Goal: Find specific page/section: Find specific page/section

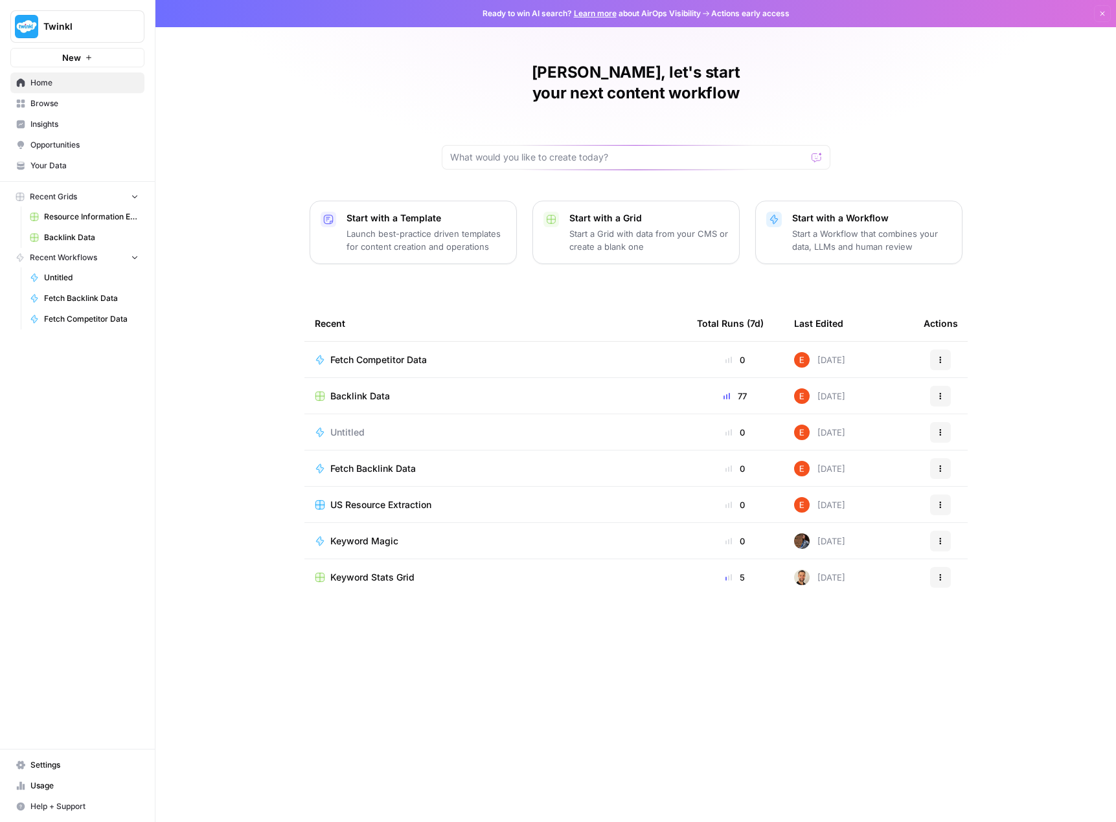
click at [62, 163] on span "Your Data" at bounding box center [84, 166] width 108 height 12
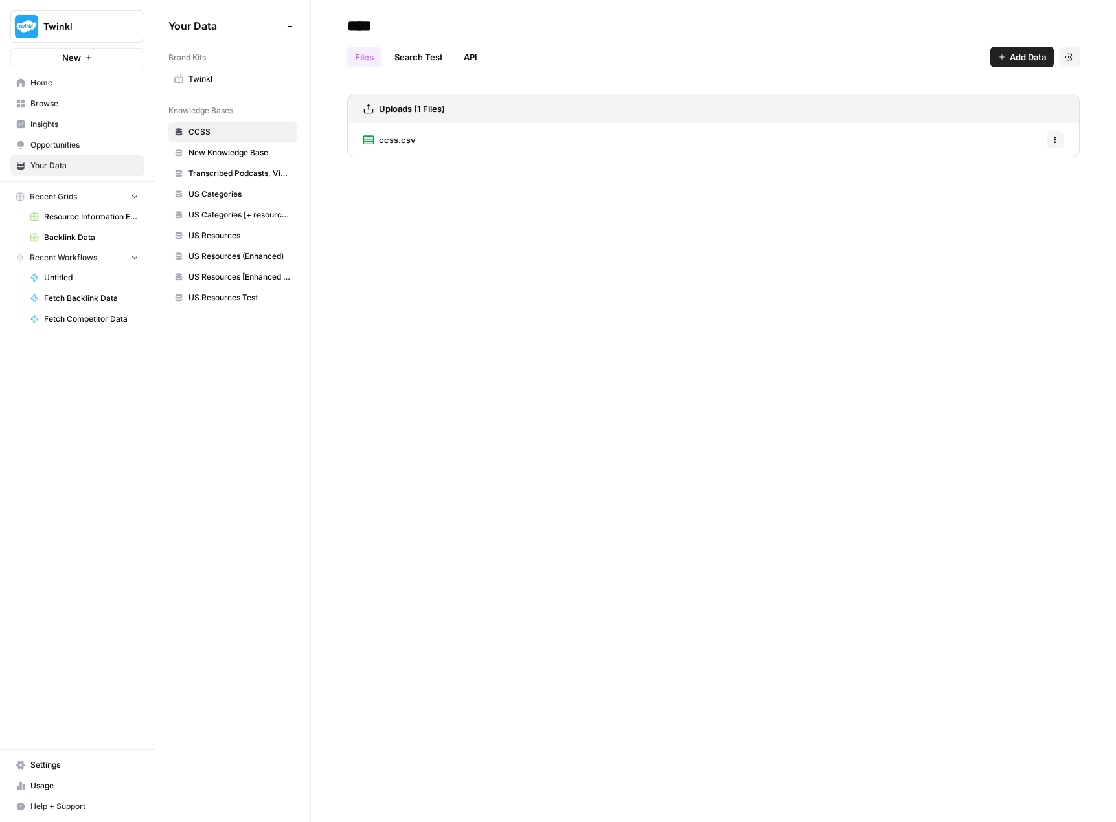
click at [192, 231] on span "US Resources" at bounding box center [239, 236] width 103 height 12
click at [199, 251] on span "US Resources (Enhanced)" at bounding box center [239, 257] width 103 height 12
click at [201, 236] on span "US Resources" at bounding box center [239, 236] width 103 height 12
drag, startPoint x: 304, startPoint y: 155, endPoint x: 357, endPoint y: 188, distance: 62.3
click at [368, 161] on div "**********" at bounding box center [635, 411] width 960 height 822
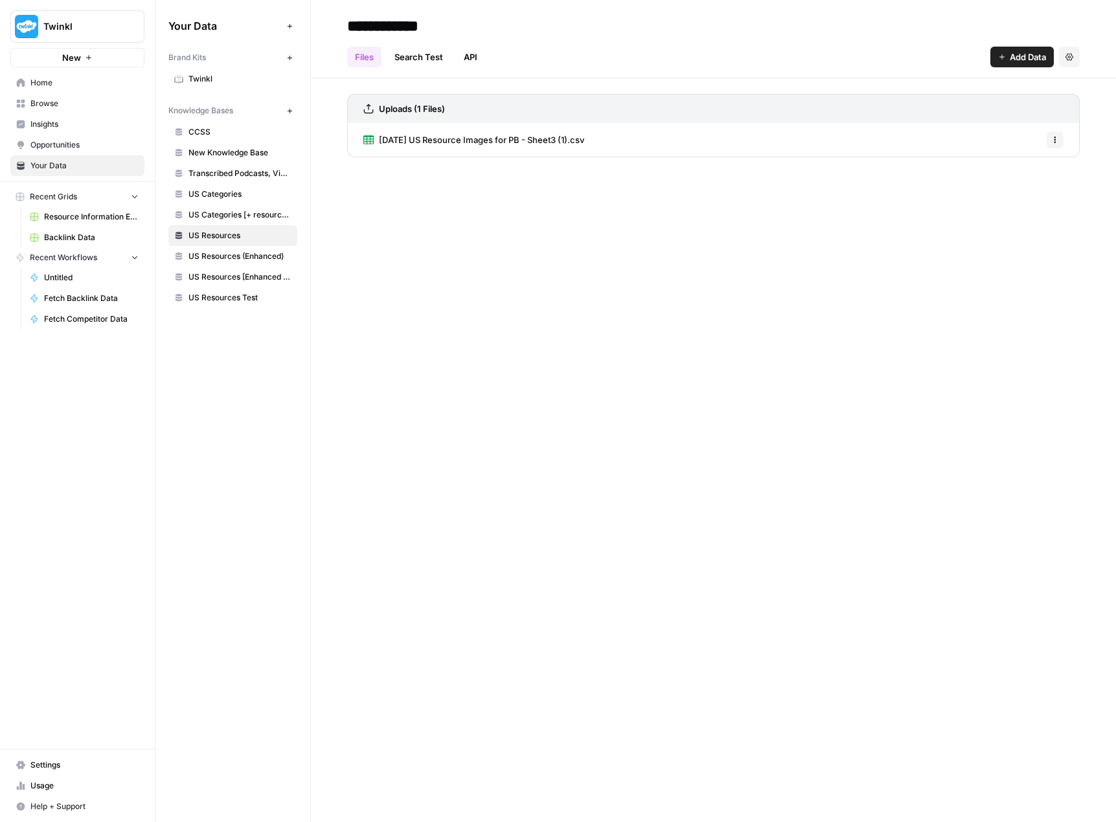
click at [365, 235] on div "**********" at bounding box center [713, 411] width 805 height 822
click at [345, 260] on div "**********" at bounding box center [713, 411] width 805 height 822
click at [229, 297] on span "US Resources Test" at bounding box center [239, 298] width 103 height 12
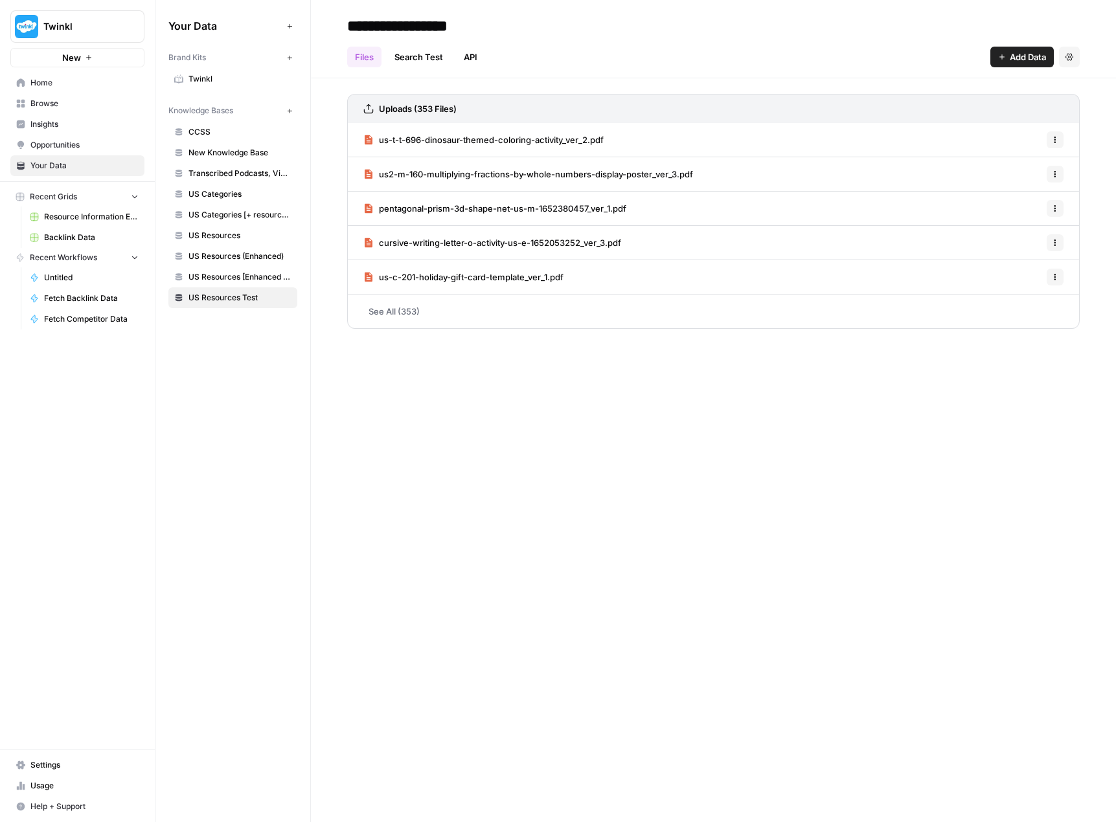
click at [220, 273] on span "US Resources [Enhanced + Review Count]" at bounding box center [239, 277] width 103 height 12
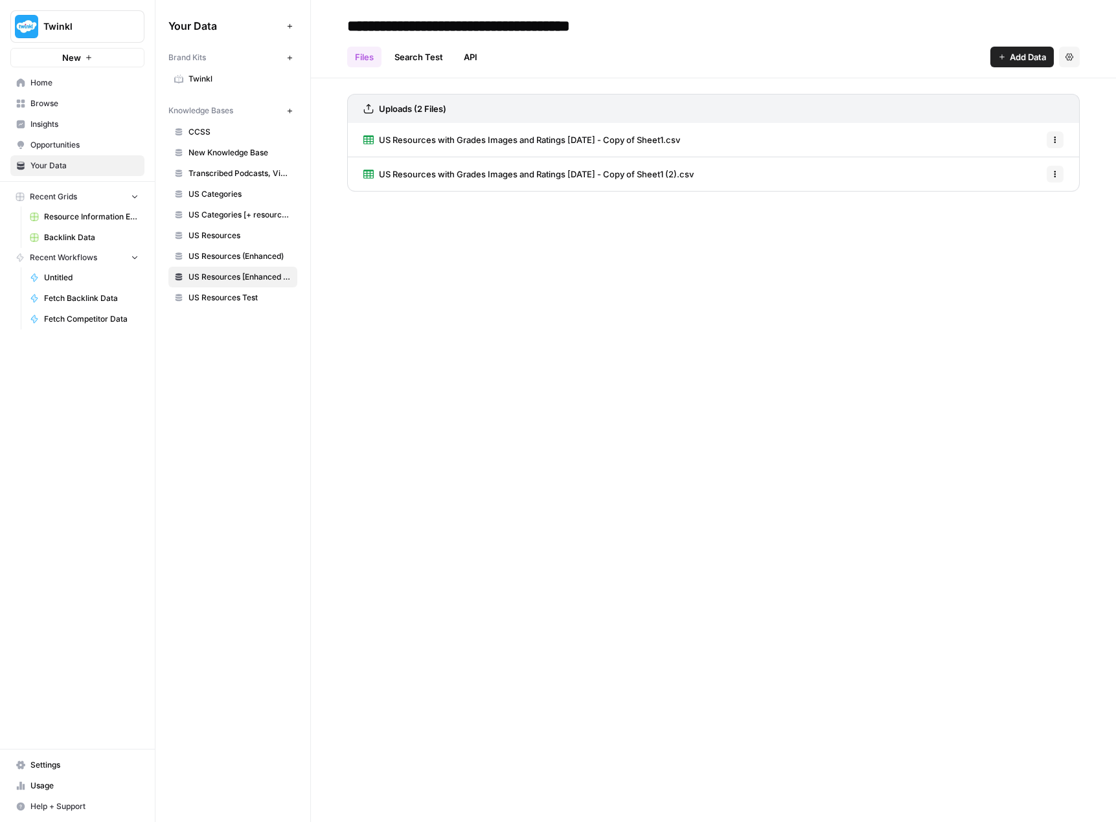
click at [213, 256] on span "US Resources (Enhanced)" at bounding box center [239, 257] width 103 height 12
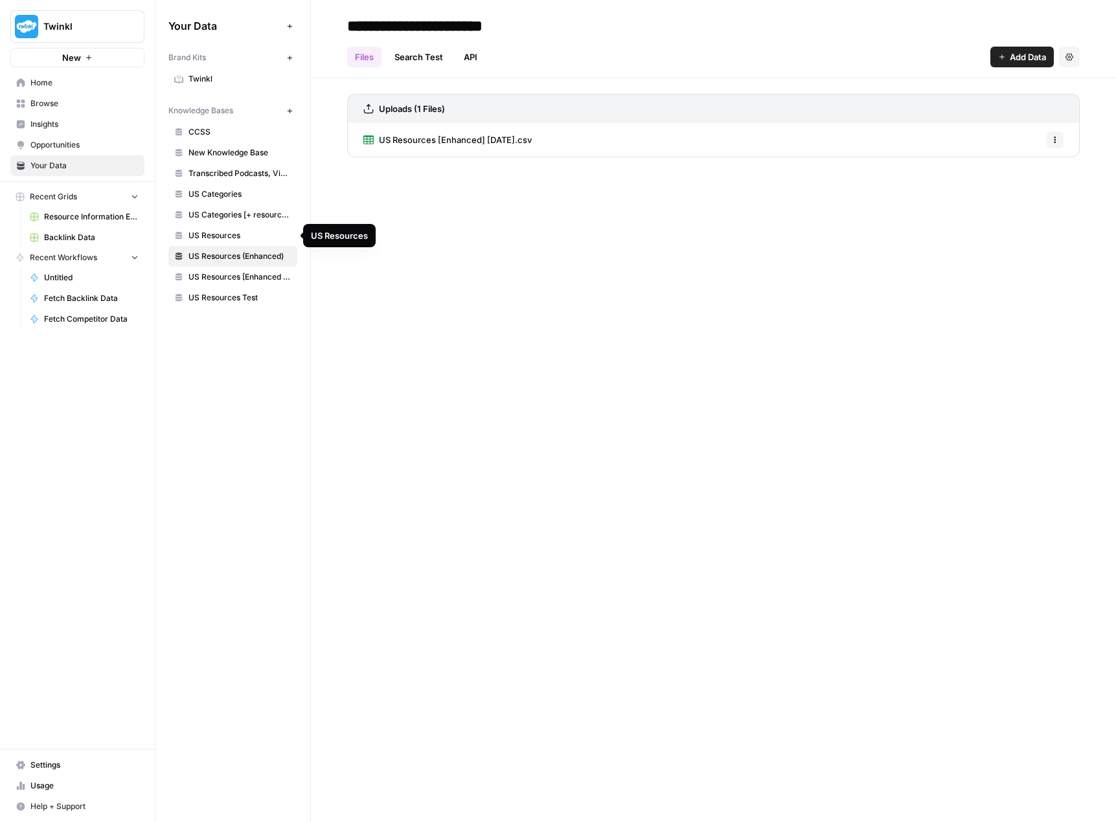
click at [214, 233] on span "US Resources" at bounding box center [239, 236] width 103 height 12
click at [501, 140] on span "[DATE] US Resource Images for PB - Sheet3 (1).csv" at bounding box center [481, 139] width 205 height 13
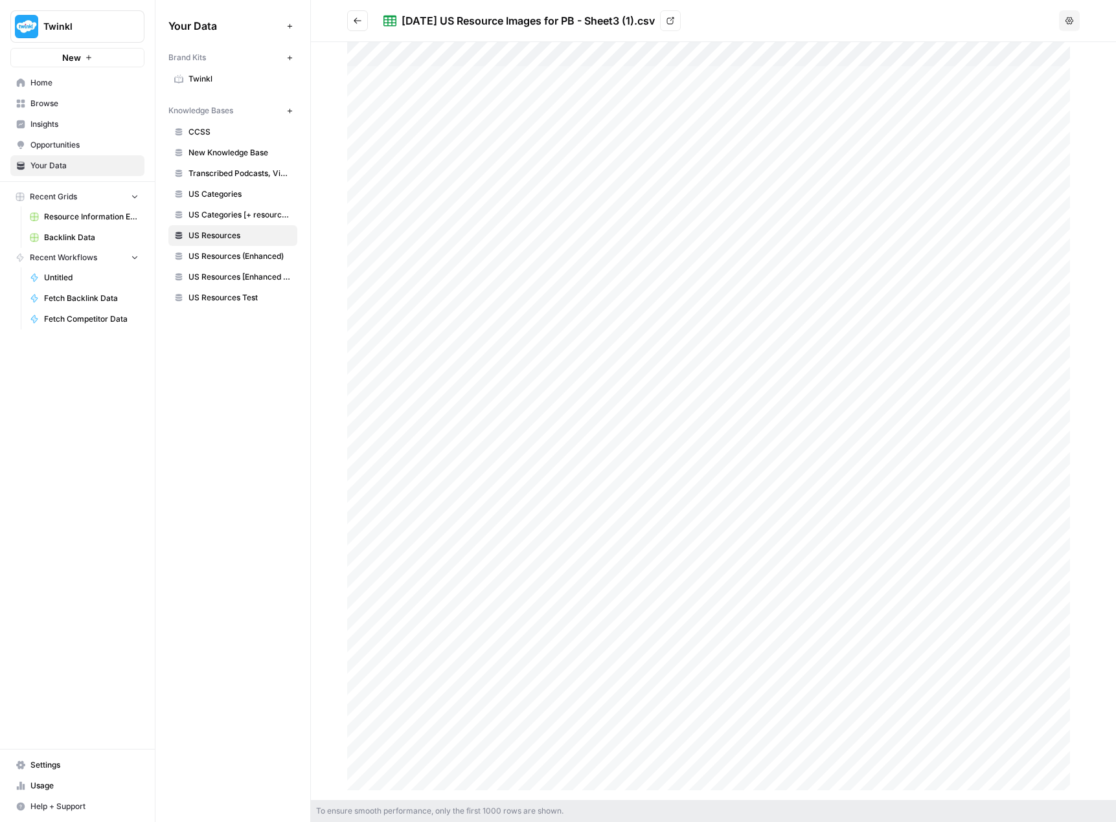
click at [362, 17] on button "Go back" at bounding box center [357, 20] width 21 height 21
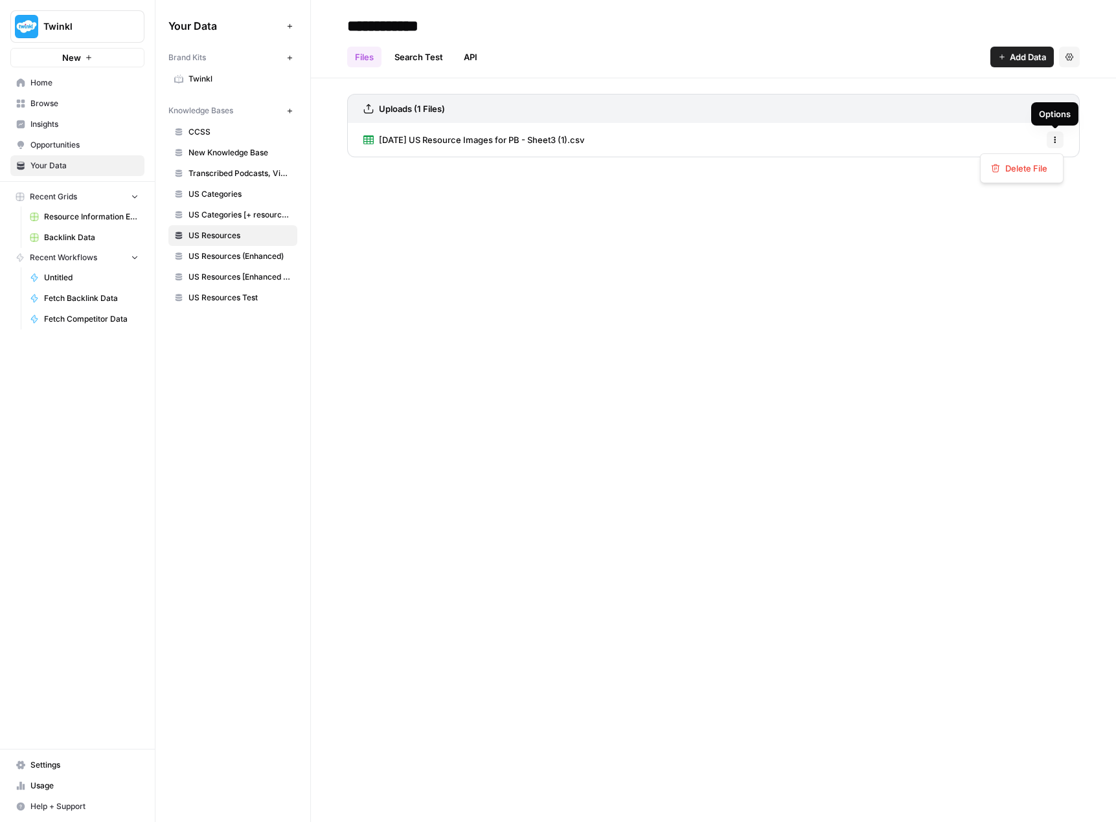
click at [1056, 135] on button "Options" at bounding box center [1054, 139] width 17 height 17
click at [526, 140] on span "[DATE] US Resource Images for PB - Sheet3 (1).csv" at bounding box center [481, 139] width 205 height 13
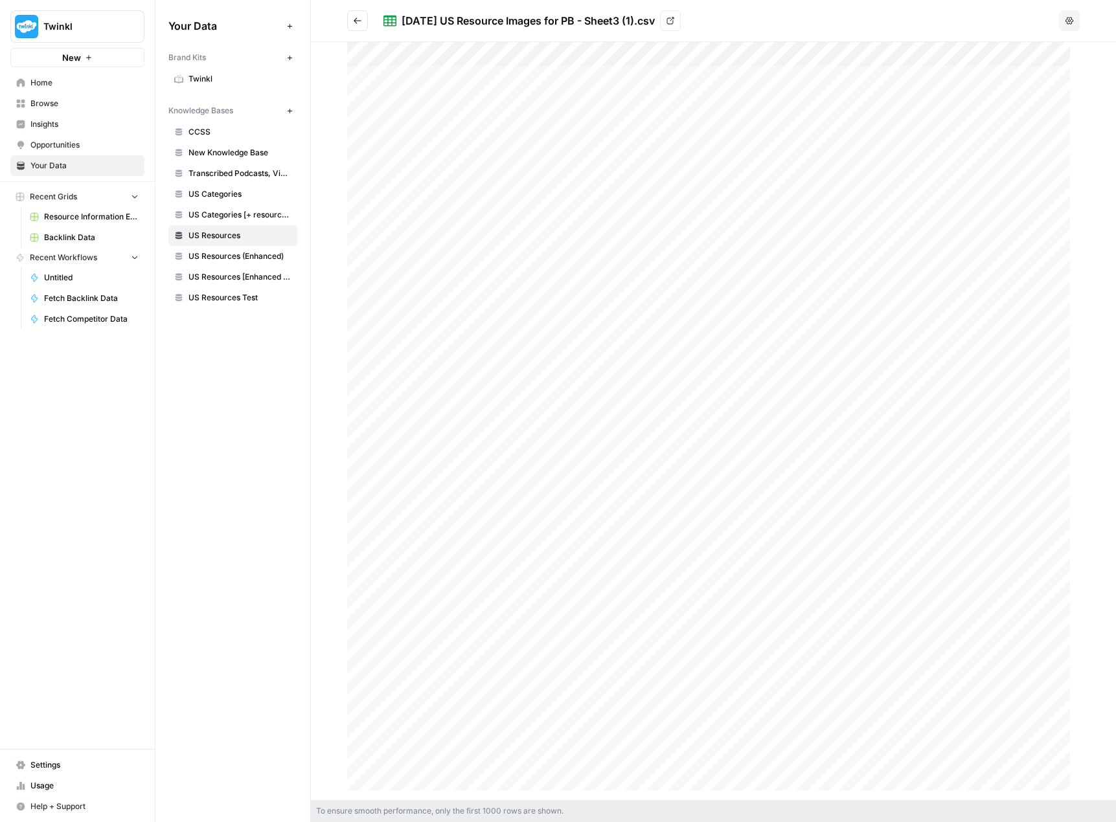
click at [1077, 26] on button "Options" at bounding box center [1069, 20] width 21 height 21
click at [854, 32] on header "[DATE] US Resource Images for PB - Sheet3 (1).csv View Options" at bounding box center [713, 21] width 805 height 42
click at [359, 22] on icon "Go back" at bounding box center [357, 20] width 9 height 9
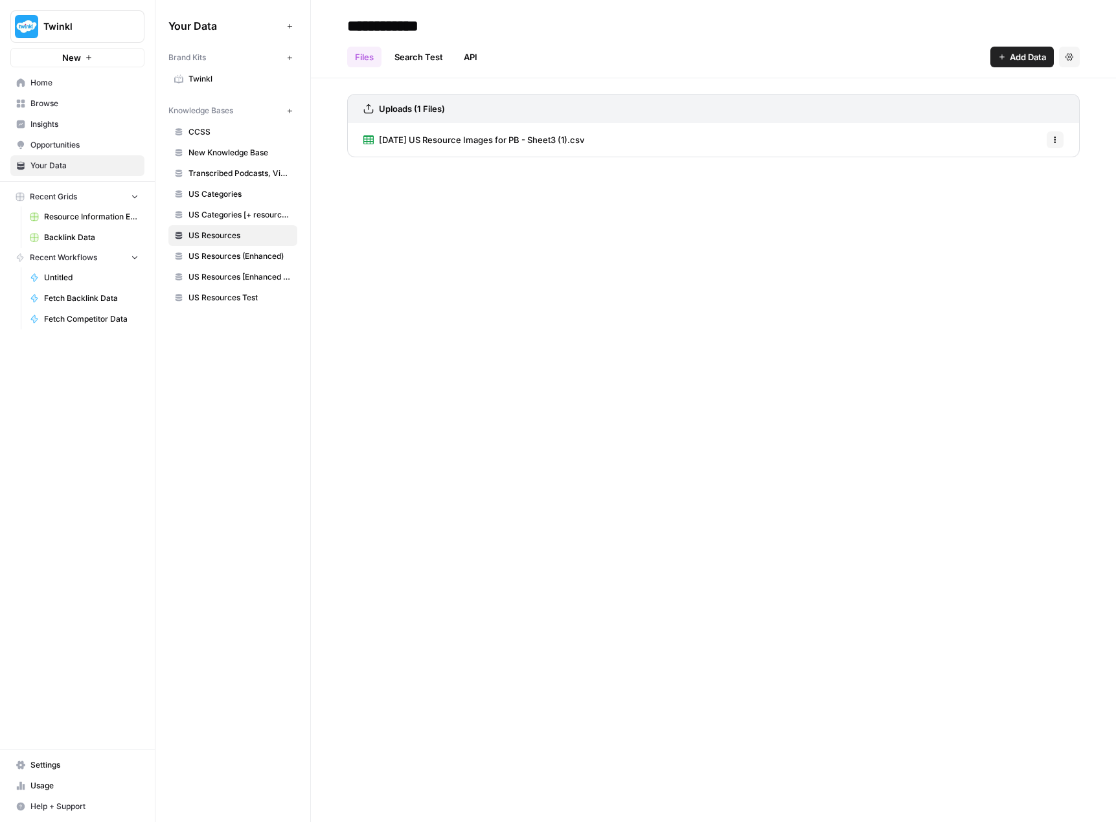
click at [584, 141] on span "[DATE] US Resource Images for PB - Sheet3 (1).csv" at bounding box center [481, 139] width 205 height 13
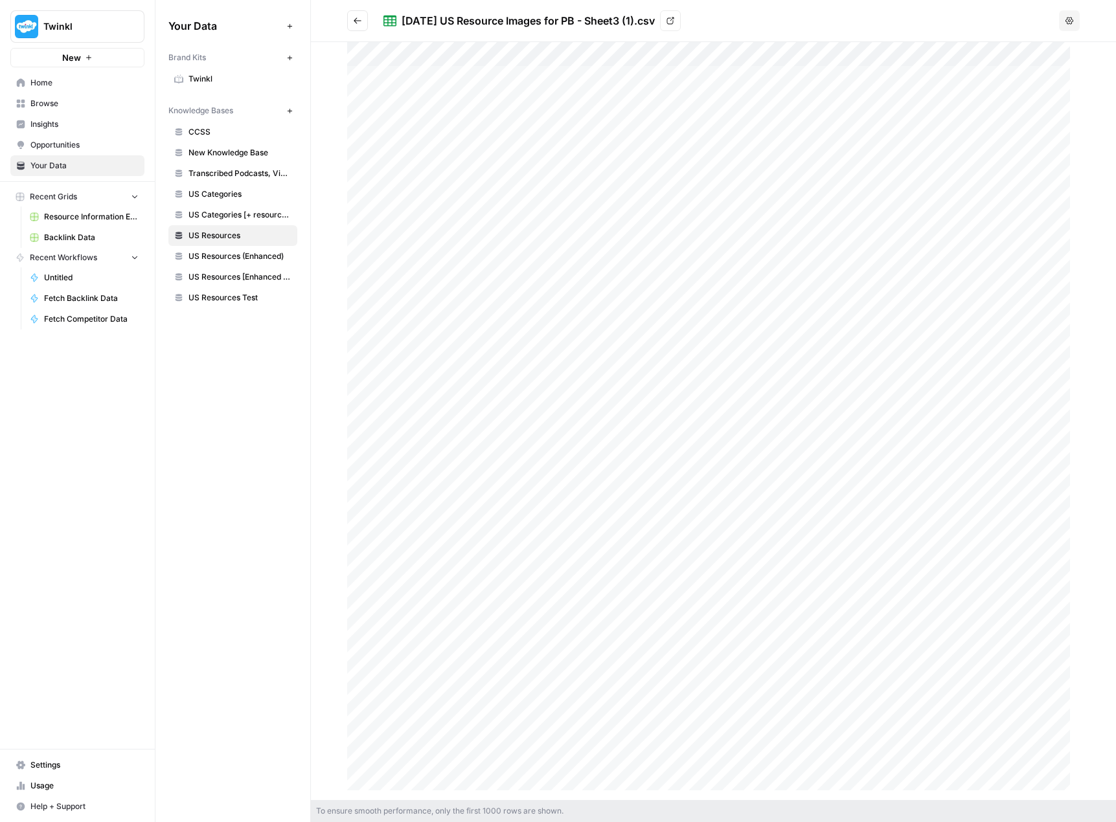
click at [674, 19] on icon at bounding box center [670, 21] width 8 height 8
click at [237, 151] on span "New Knowledge Base" at bounding box center [239, 153] width 103 height 12
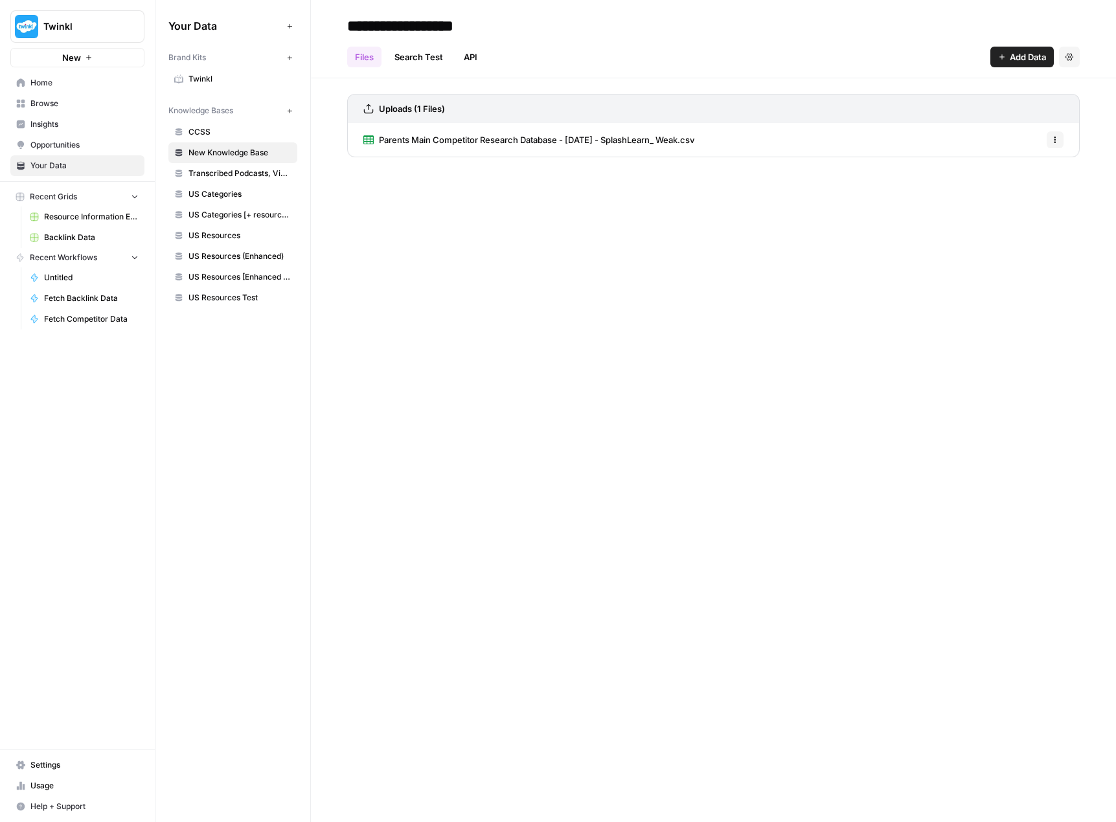
click at [221, 170] on span "Transcribed Podcasts, Videos, etc." at bounding box center [239, 174] width 103 height 12
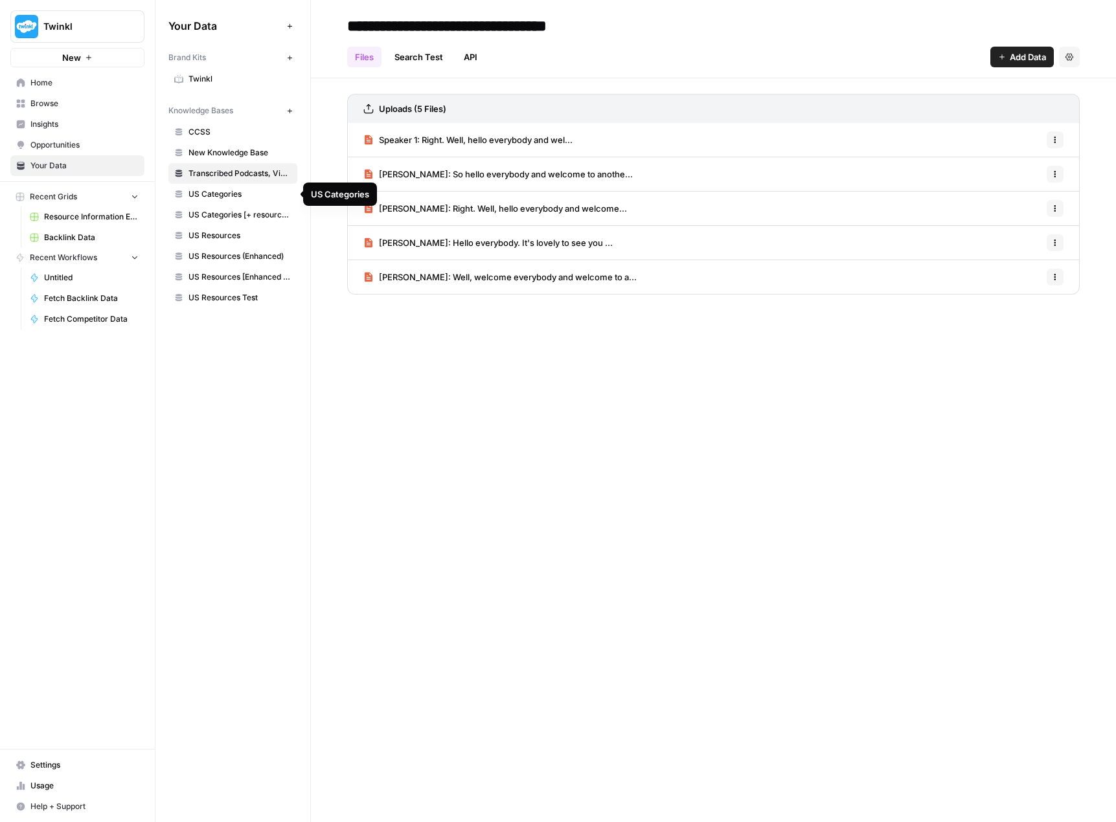
click at [223, 194] on span "US Categories" at bounding box center [239, 194] width 103 height 12
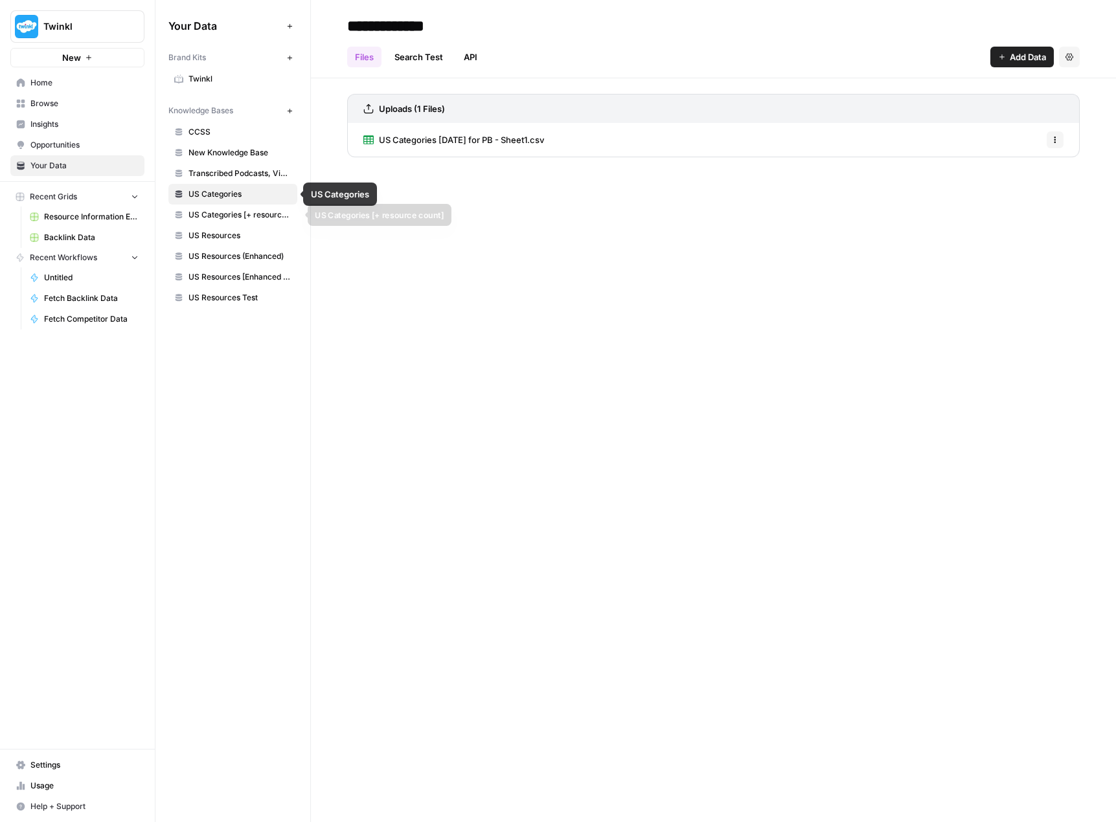
click at [219, 211] on span "US Categories [+ resource count]" at bounding box center [239, 215] width 103 height 12
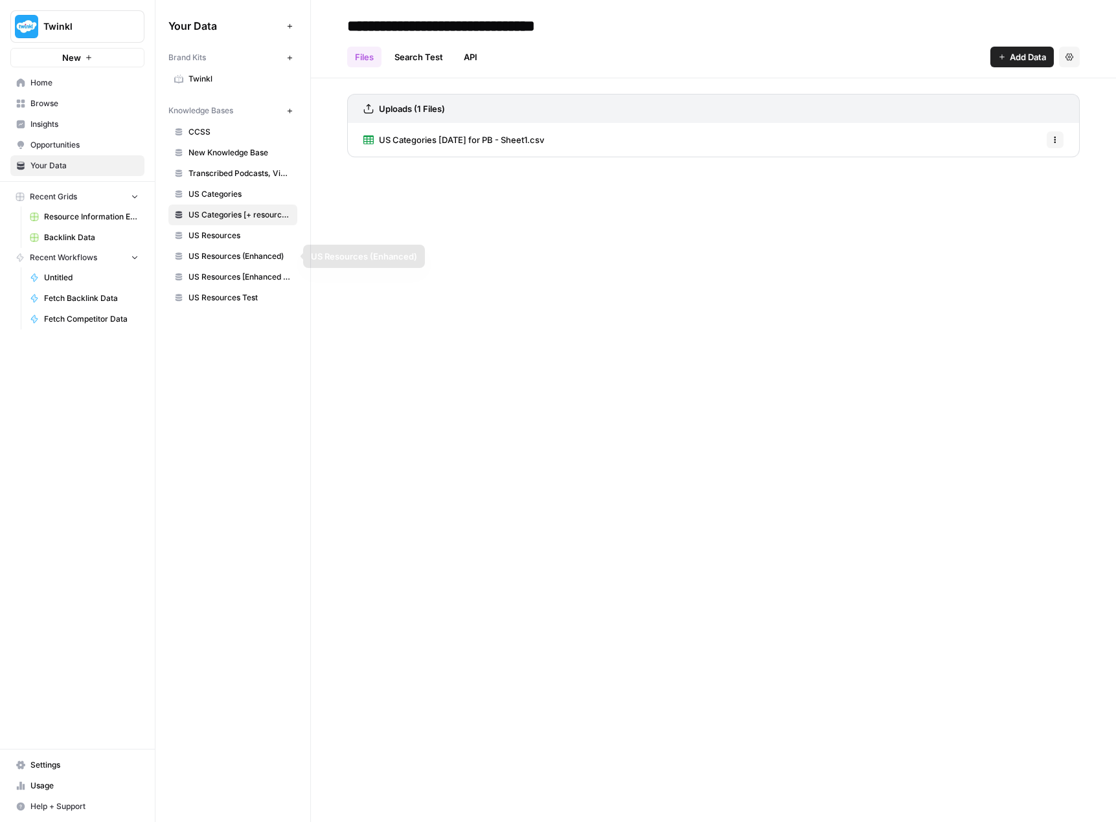
click at [228, 235] on span "US Resources" at bounding box center [239, 236] width 103 height 12
click at [223, 255] on span "US Resources (Enhanced)" at bounding box center [239, 257] width 103 height 12
click at [229, 276] on span "US Resources [Enhanced + Review Count]" at bounding box center [239, 277] width 103 height 12
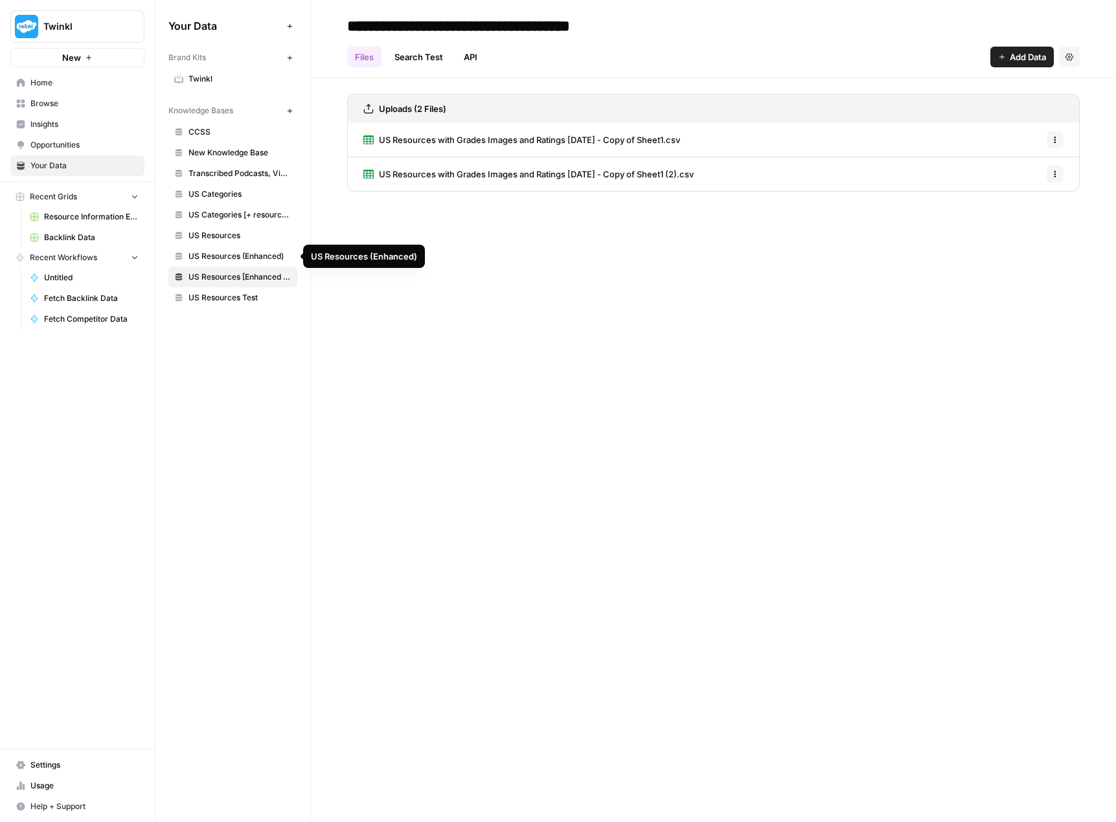
click at [236, 258] on span "US Resources (Enhanced)" at bounding box center [239, 257] width 103 height 12
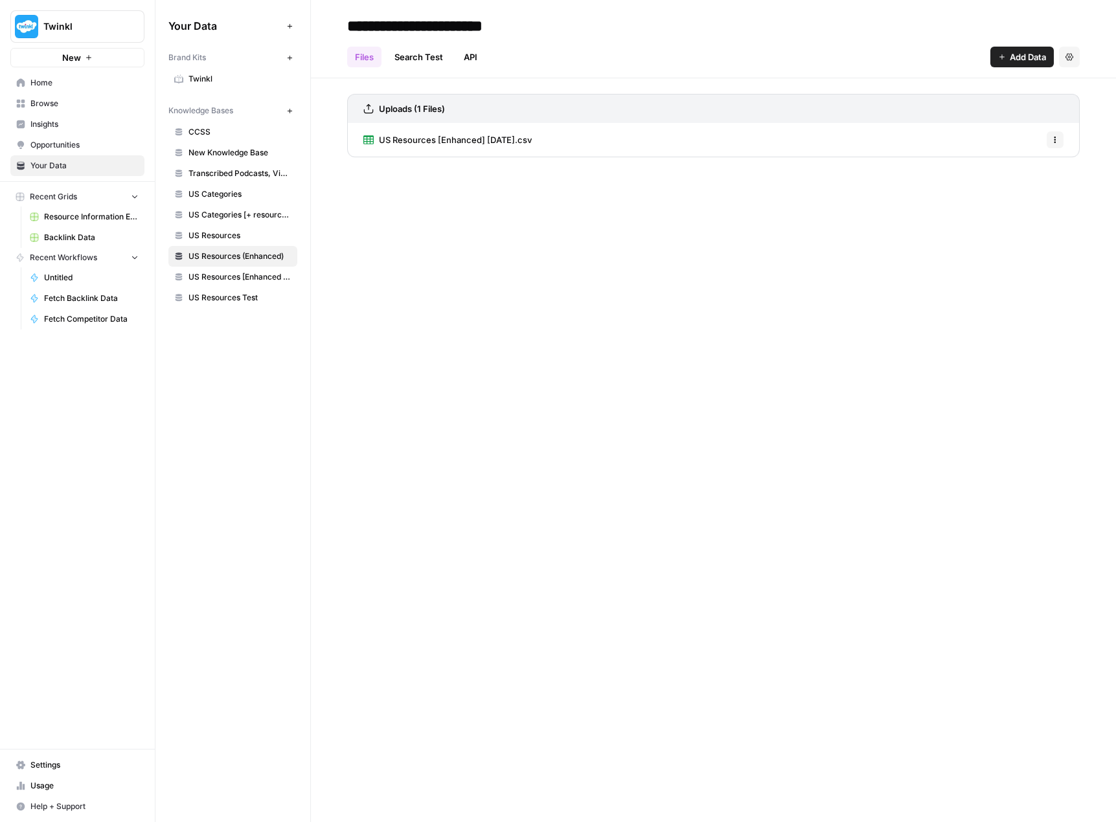
click at [1050, 138] on button "Options" at bounding box center [1054, 139] width 17 height 17
click at [708, 141] on div "US Resources [Enhanced] [DATE].csv Options" at bounding box center [713, 140] width 732 height 34
click at [532, 137] on span "US Resources [Enhanced] [DATE].csv" at bounding box center [455, 139] width 153 height 13
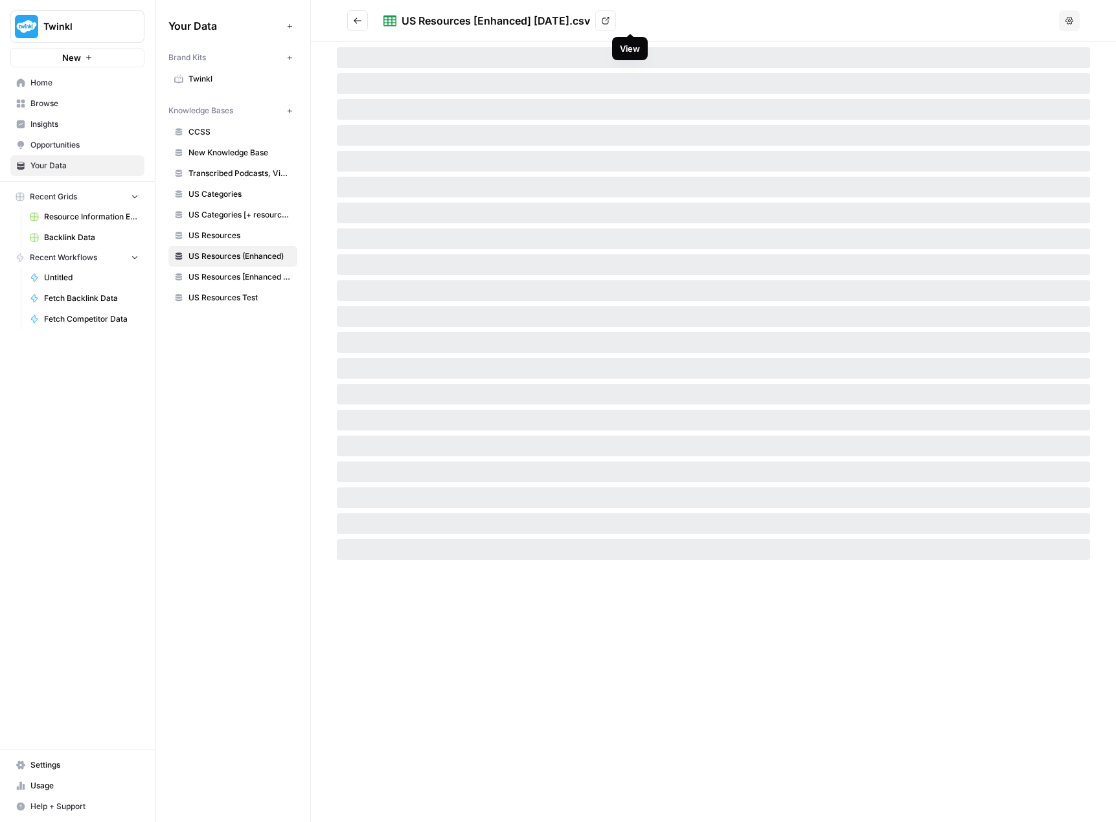
click at [616, 26] on link "View" at bounding box center [605, 20] width 21 height 21
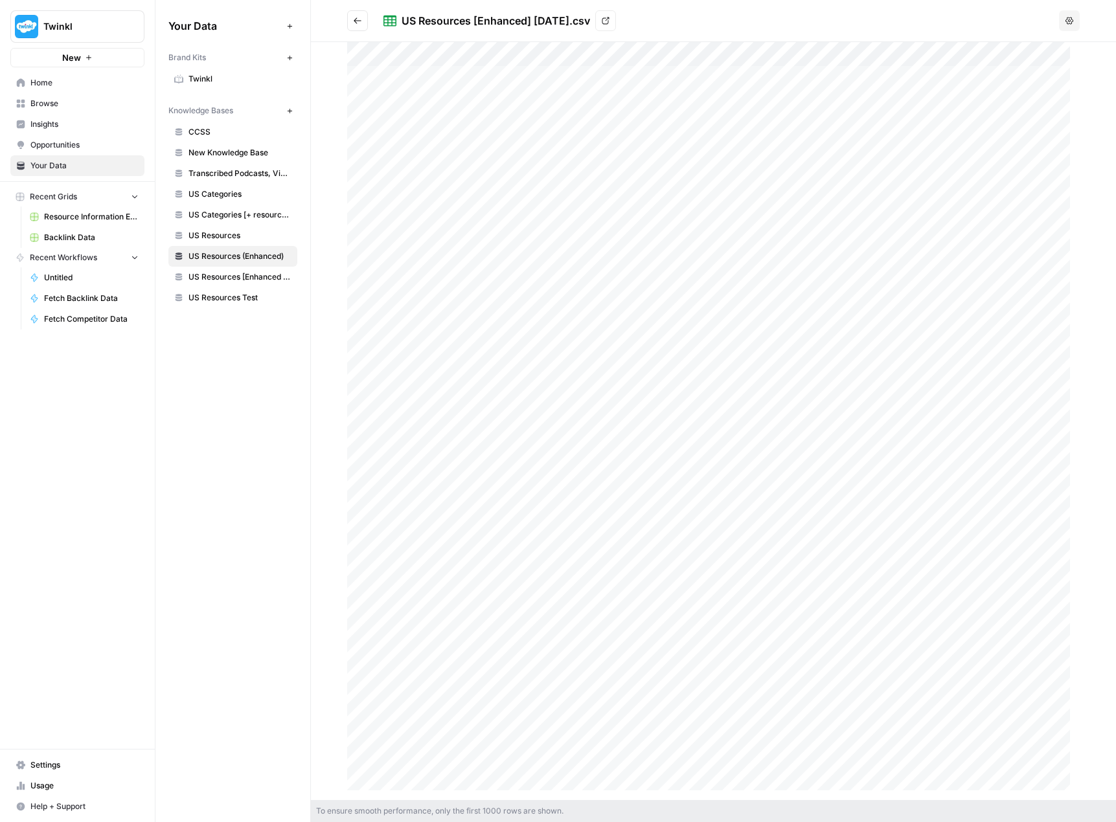
click at [791, 12] on div "US Resources [Enhanced] [DATE].csv View" at bounding box center [718, 20] width 670 height 21
